Goal: Check status: Check status

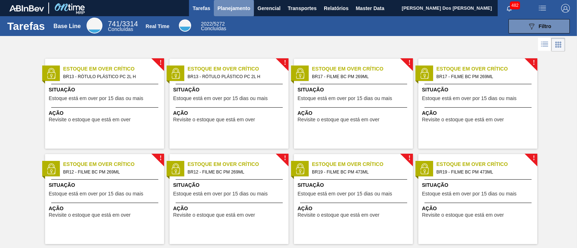
click at [236, 6] on span "Planejamento" at bounding box center [233, 8] width 33 height 9
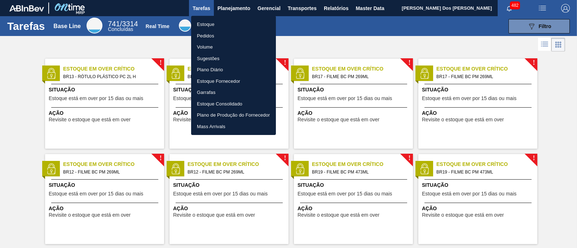
click at [211, 33] on li "Pedidos" at bounding box center [233, 36] width 85 height 12
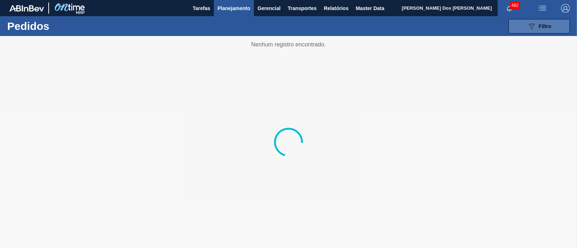
click at [534, 22] on icon "089F7B8B-B2A5-4AFE-B5C0-19BA573D28AC" at bounding box center [531, 26] width 9 height 9
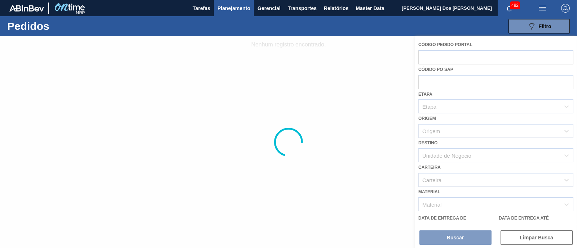
click at [429, 82] on div at bounding box center [288, 142] width 577 height 212
click at [434, 86] on div at bounding box center [288, 142] width 577 height 212
click at [426, 86] on div at bounding box center [288, 142] width 577 height 212
click at [437, 92] on div at bounding box center [288, 142] width 577 height 212
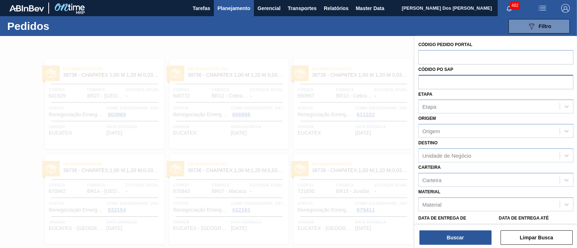
click at [429, 81] on input "text" at bounding box center [495, 82] width 155 height 14
click at [449, 57] on input "text" at bounding box center [495, 57] width 155 height 14
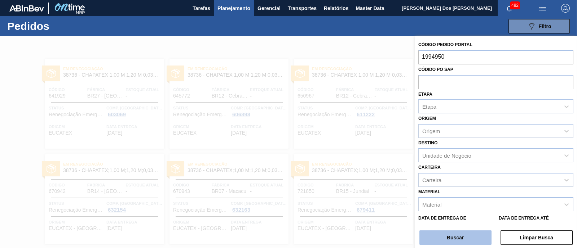
type input "1994950"
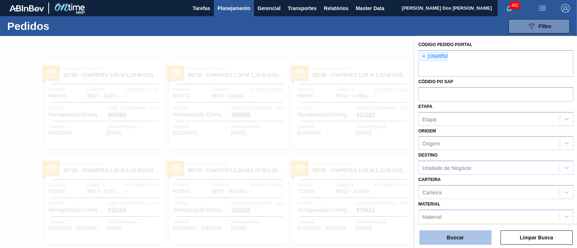
click at [457, 241] on button "Buscar" at bounding box center [455, 238] width 72 height 14
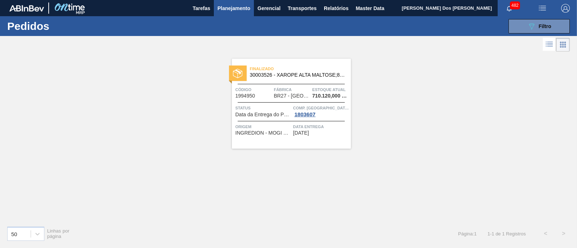
click at [283, 69] on span "Finalizado" at bounding box center [300, 68] width 101 height 7
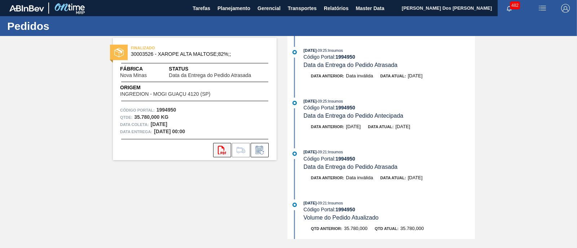
click at [223, 154] on icon at bounding box center [222, 150] width 8 height 9
